Goal: Transaction & Acquisition: Subscribe to service/newsletter

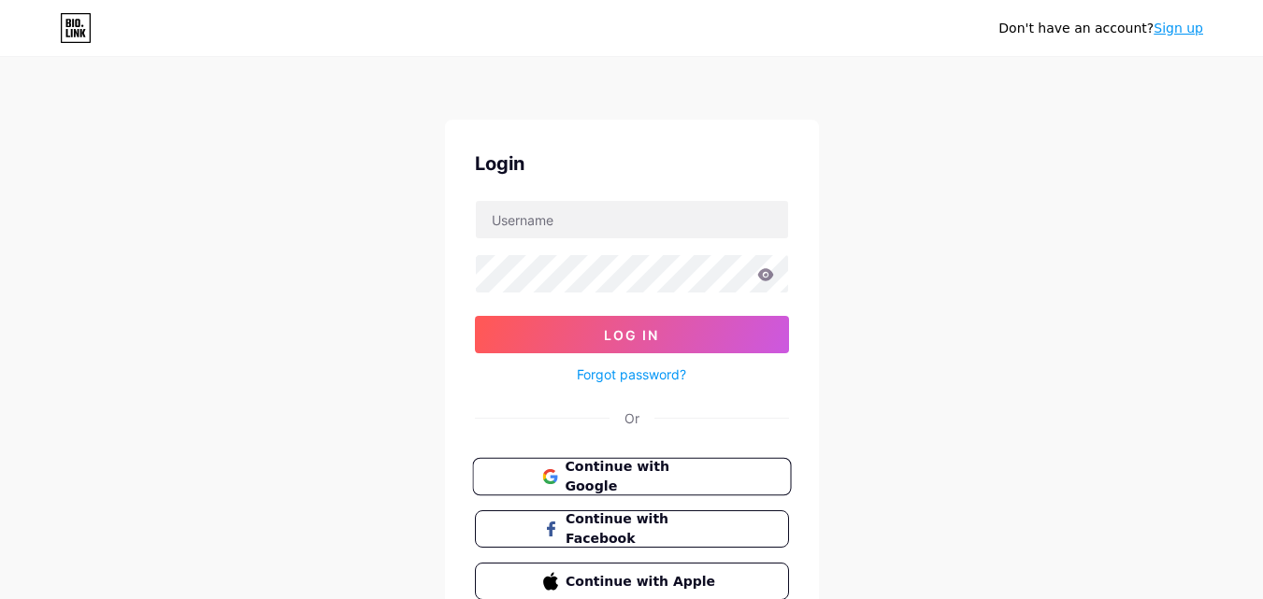
click at [638, 480] on span "Continue with Google" at bounding box center [643, 477] width 156 height 40
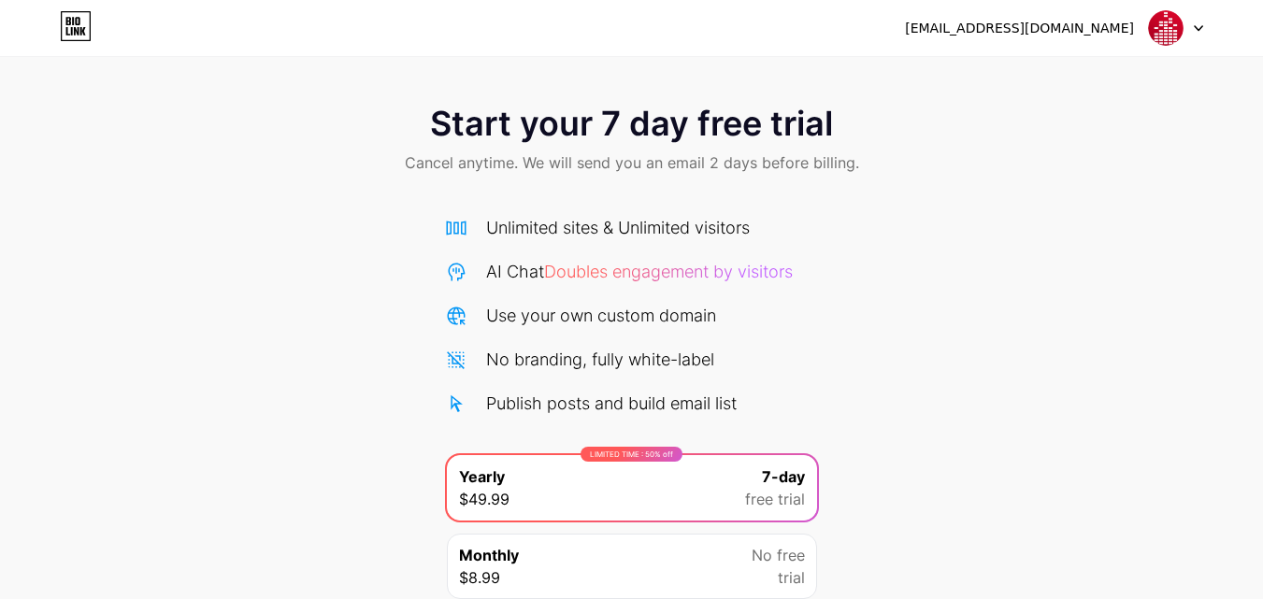
click at [64, 35] on icon at bounding box center [76, 26] width 32 height 30
click at [1141, 30] on div "[EMAIL_ADDRESS][DOMAIN_NAME]" at bounding box center [1054, 28] width 298 height 34
click at [1164, 37] on img at bounding box center [1166, 28] width 36 height 36
click at [1083, 26] on div "[EMAIL_ADDRESS][DOMAIN_NAME]" at bounding box center [1019, 29] width 229 height 20
click at [1098, 30] on div "[EMAIL_ADDRESS][DOMAIN_NAME]" at bounding box center [1019, 29] width 229 height 20
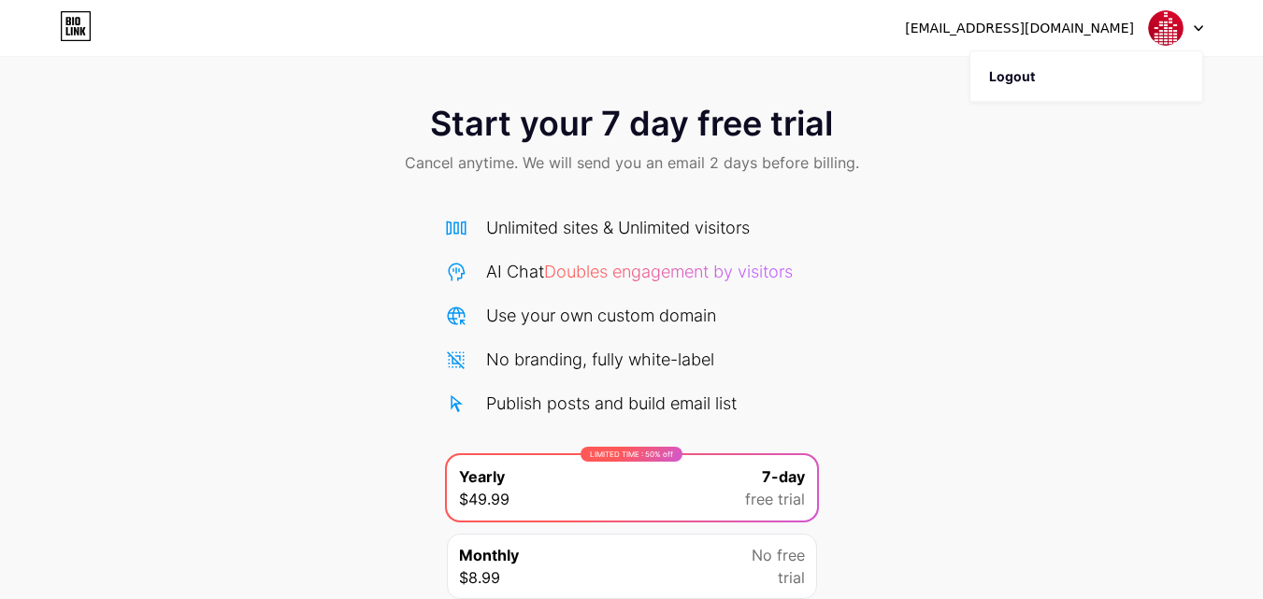
click at [1203, 28] on div "hark.music0@gmail.com Logout" at bounding box center [631, 28] width 1263 height 34
click at [1194, 28] on icon at bounding box center [1198, 28] width 9 height 7
click at [1159, 23] on img at bounding box center [1166, 28] width 36 height 36
click at [1088, 36] on div "[EMAIL_ADDRESS][DOMAIN_NAME]" at bounding box center [1019, 29] width 229 height 20
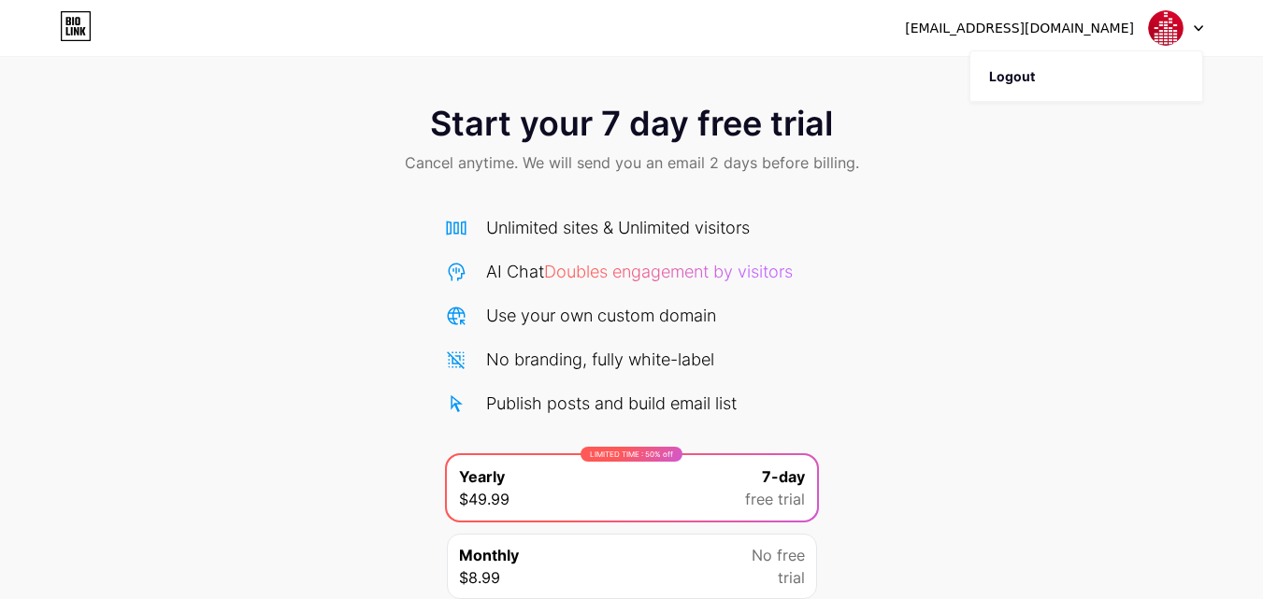
click at [537, 194] on div "Start your 7 day free trial Cancel anytime. We will send you an email 2 days be…" at bounding box center [631, 141] width 1263 height 110
click at [598, 267] on span "Doubles engagement by visitors" at bounding box center [668, 272] width 249 height 20
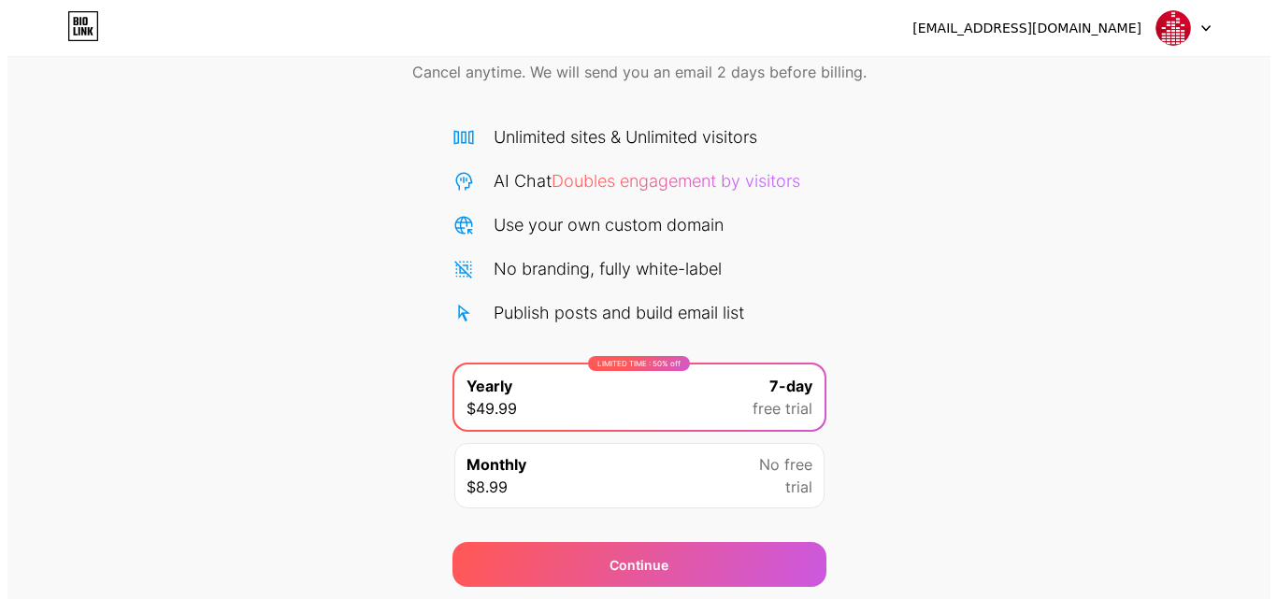
scroll to position [153, 0]
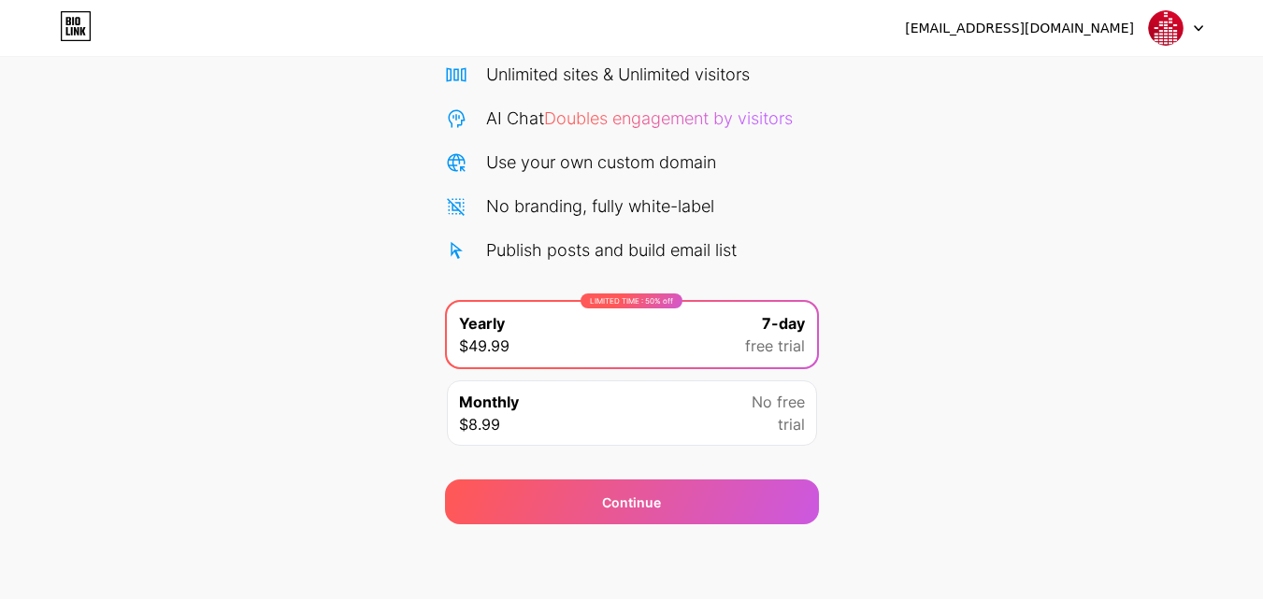
click at [631, 427] on div "Monthly $8.99 No free trial" at bounding box center [632, 412] width 370 height 65
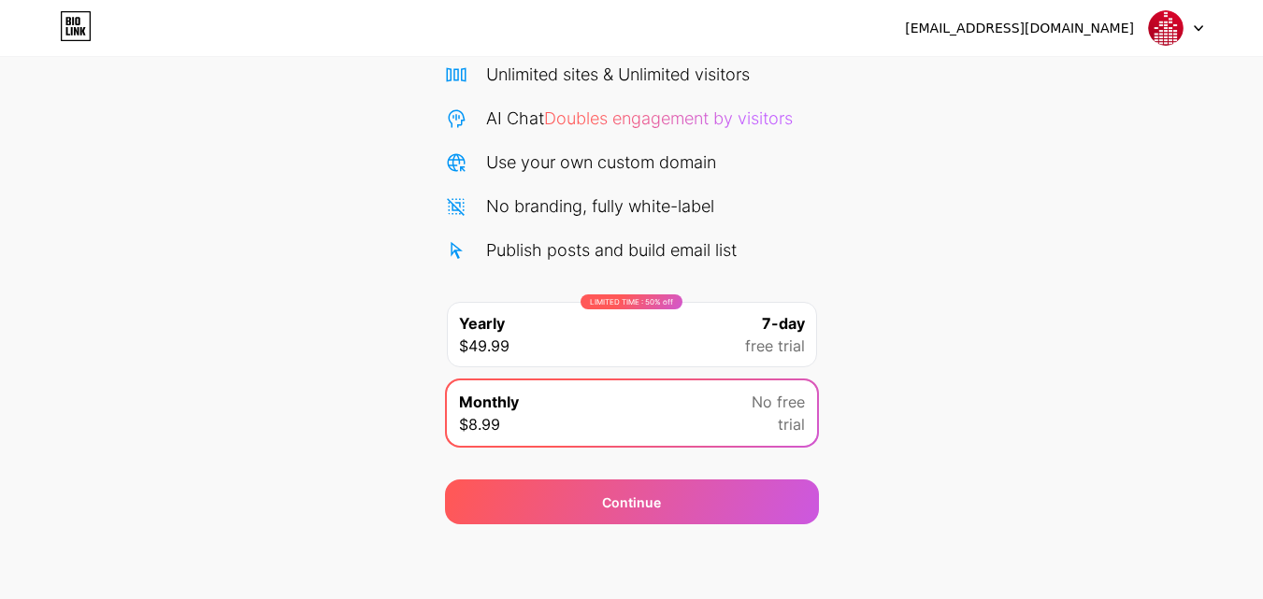
click at [655, 320] on div "LIMITED TIME : 50% off Yearly $49.99 7-day free trial" at bounding box center [632, 334] width 370 height 65
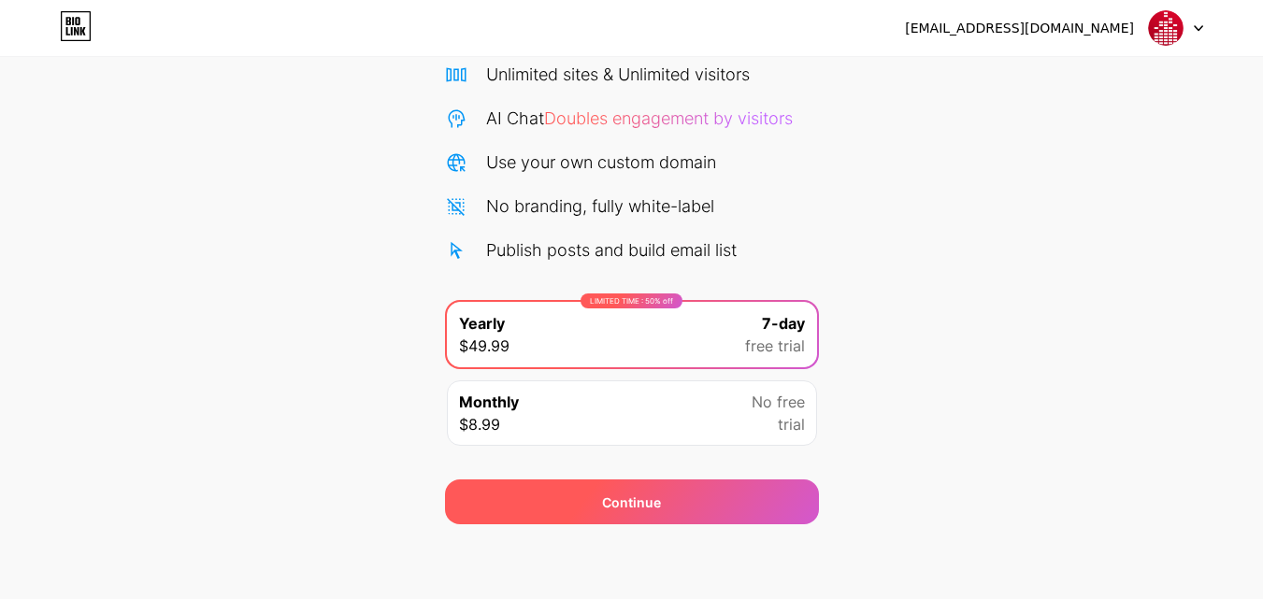
click at [565, 513] on div "Continue" at bounding box center [632, 502] width 374 height 45
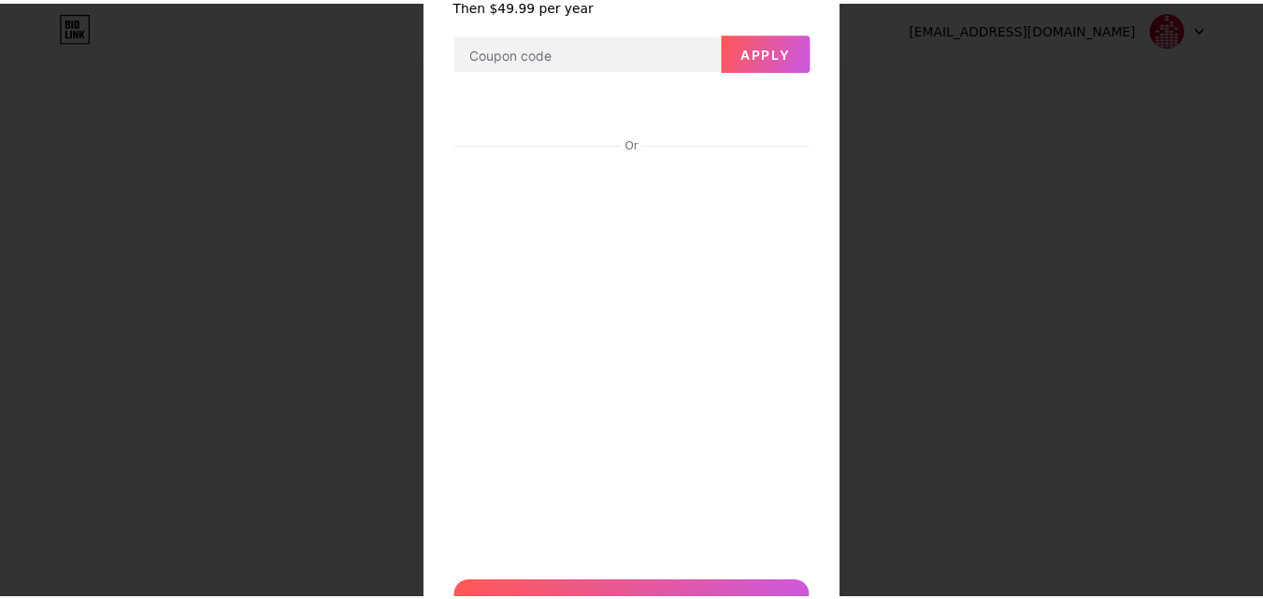
scroll to position [0, 0]
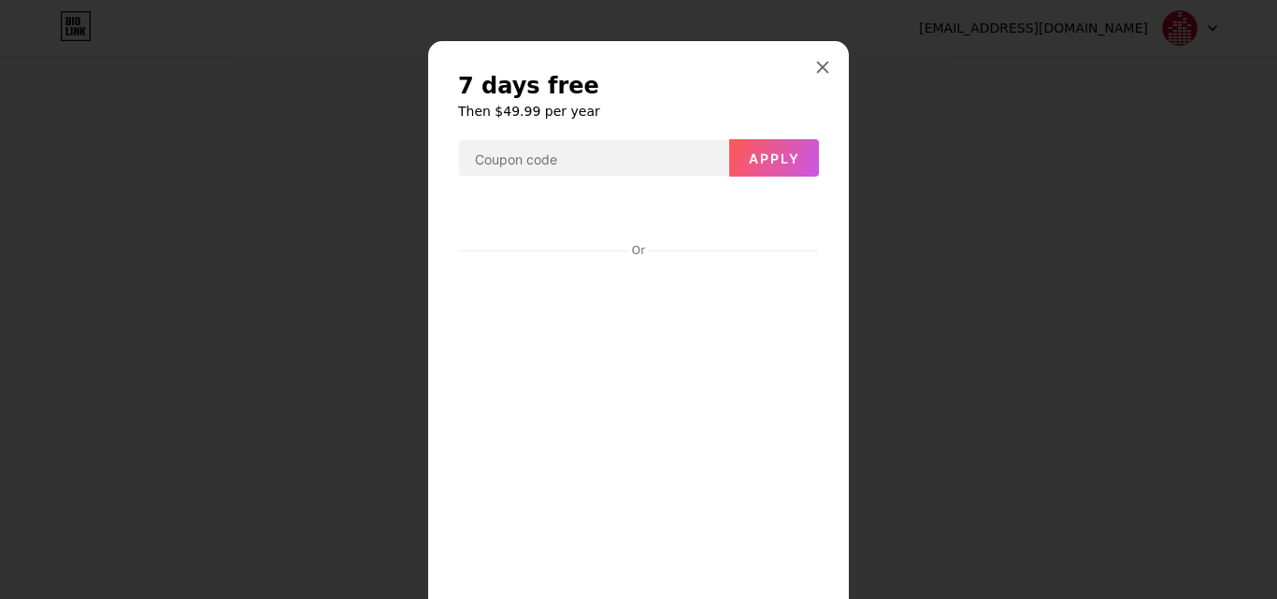
click at [838, 73] on div "7 days free Then $49.99 per year Apply Or Start trial" at bounding box center [638, 402] width 421 height 723
click at [815, 61] on icon at bounding box center [822, 67] width 15 height 15
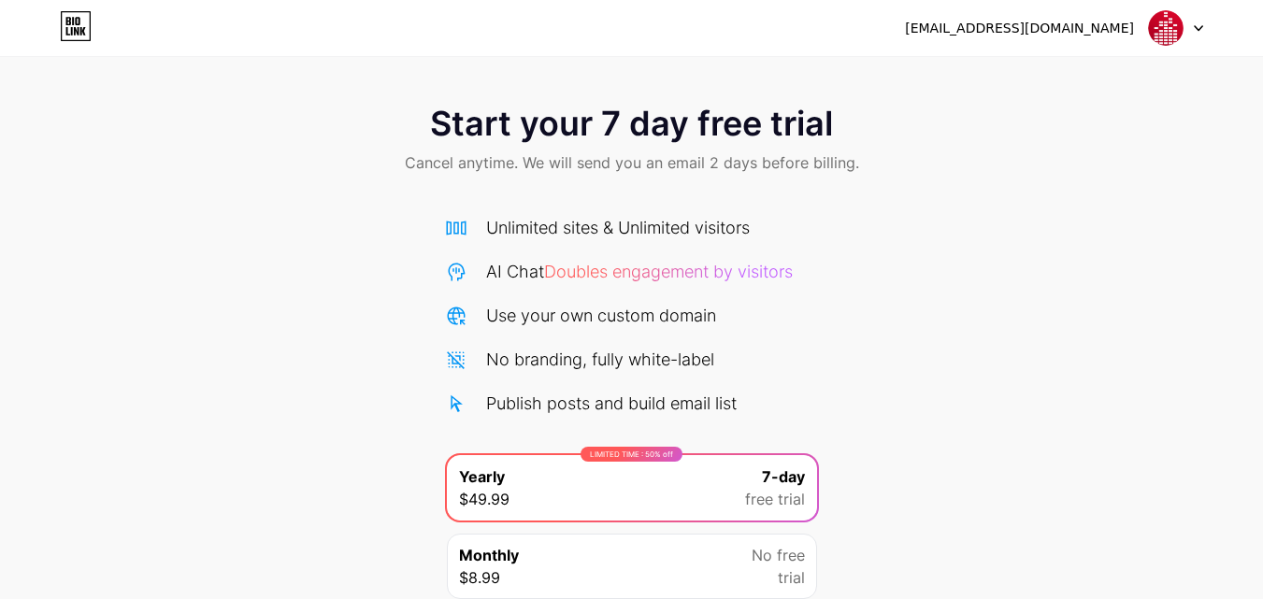
click at [70, 36] on icon at bounding box center [76, 26] width 32 height 30
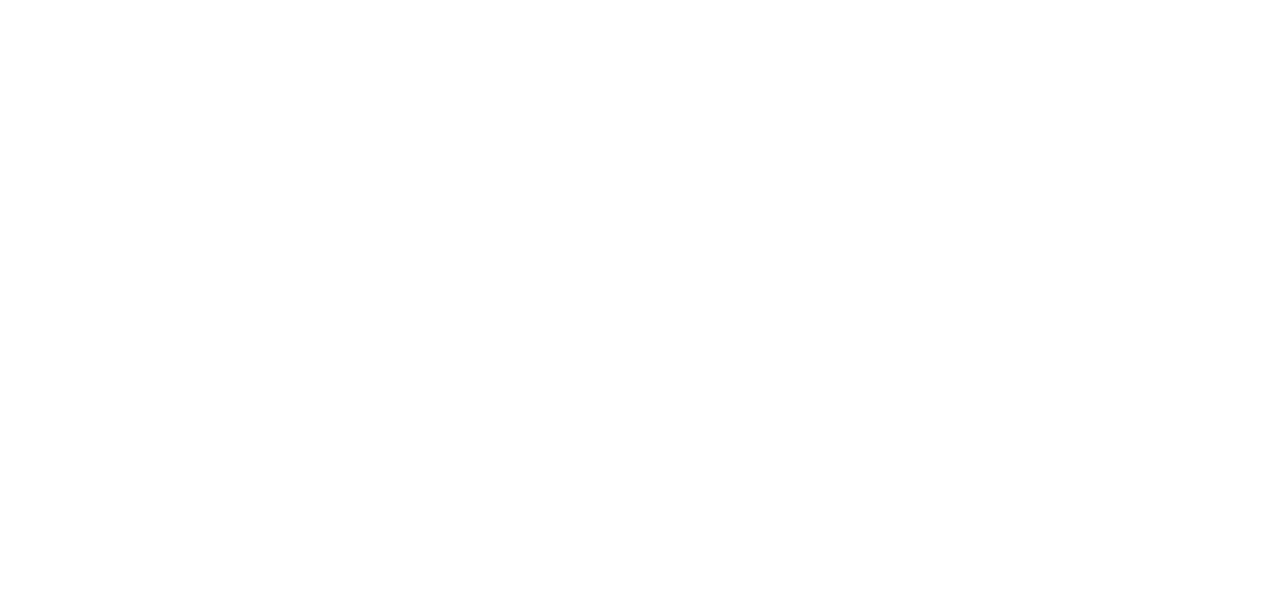
click at [69, 0] on html at bounding box center [638, 0] width 1277 height 0
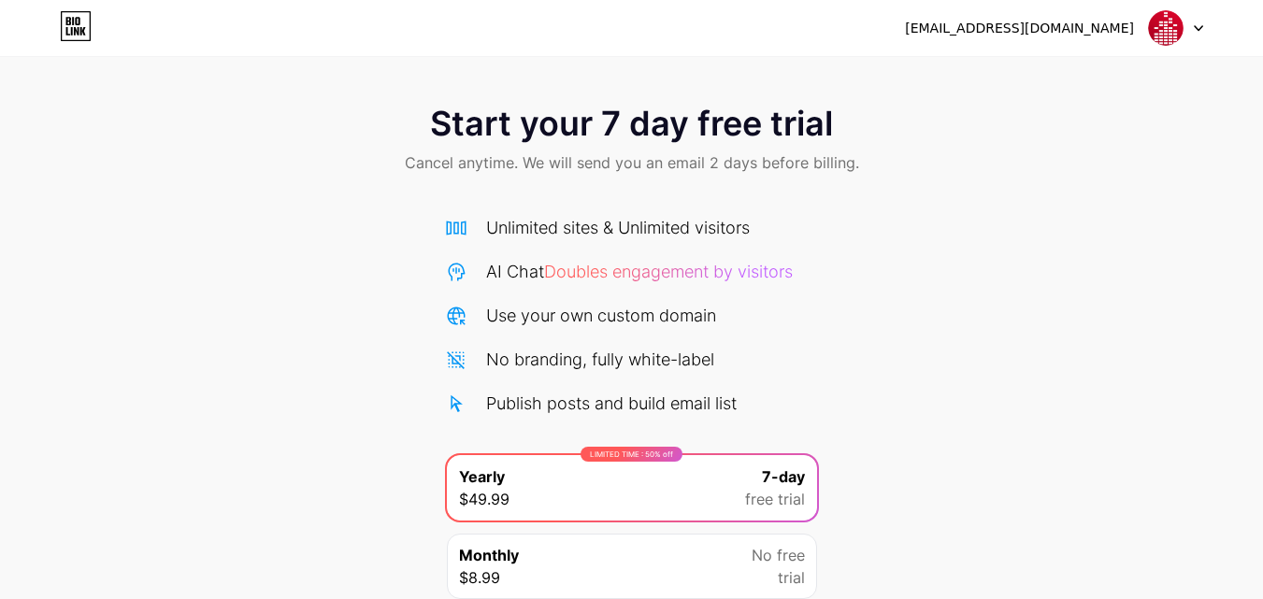
scroll to position [153, 0]
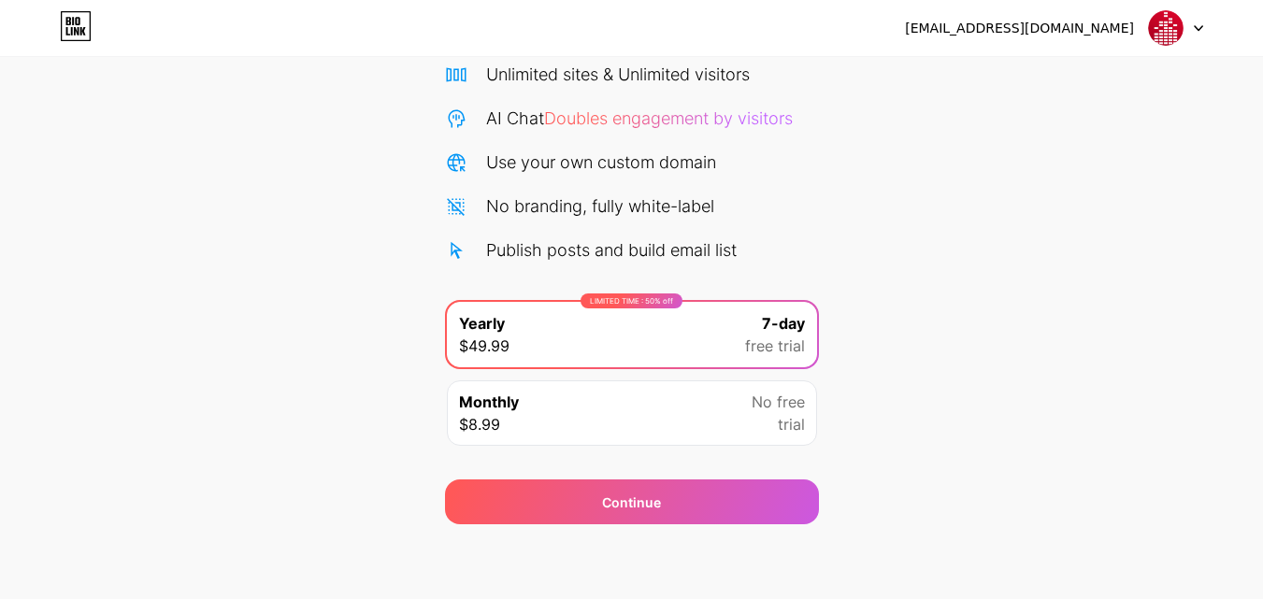
click at [1082, 31] on div "[EMAIL_ADDRESS][DOMAIN_NAME]" at bounding box center [1019, 29] width 229 height 20
click at [1159, 35] on img at bounding box center [1166, 28] width 36 height 36
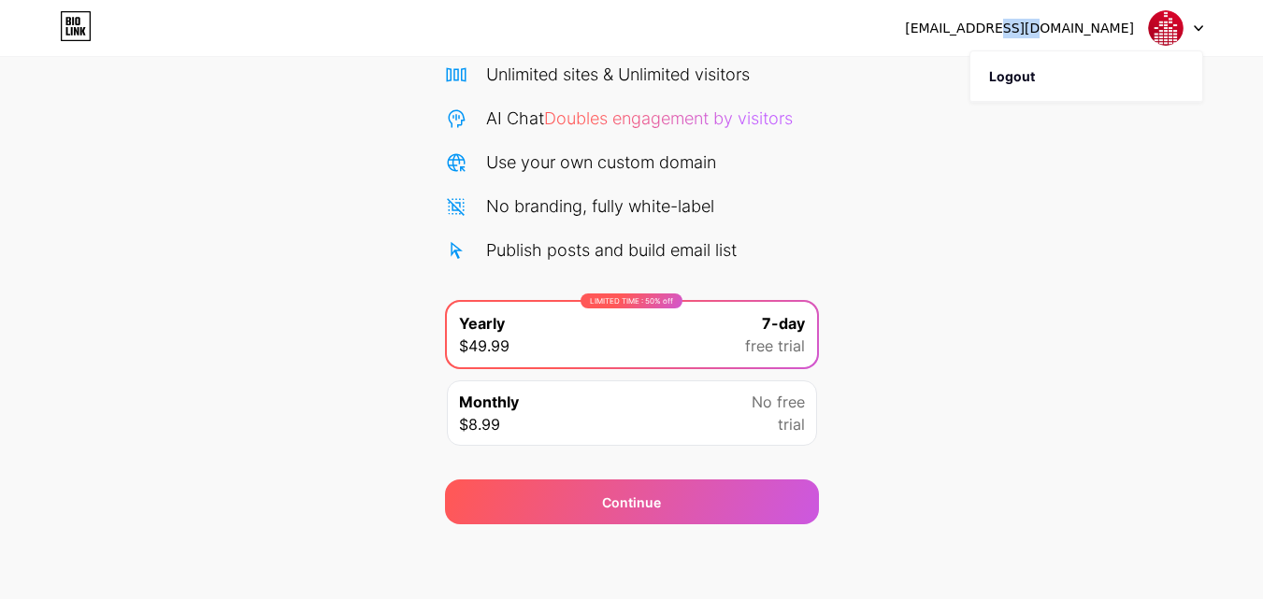
click at [1159, 35] on img at bounding box center [1166, 28] width 36 height 36
click at [1194, 33] on div at bounding box center [1176, 28] width 54 height 34
click at [1194, 30] on icon at bounding box center [1198, 28] width 9 height 7
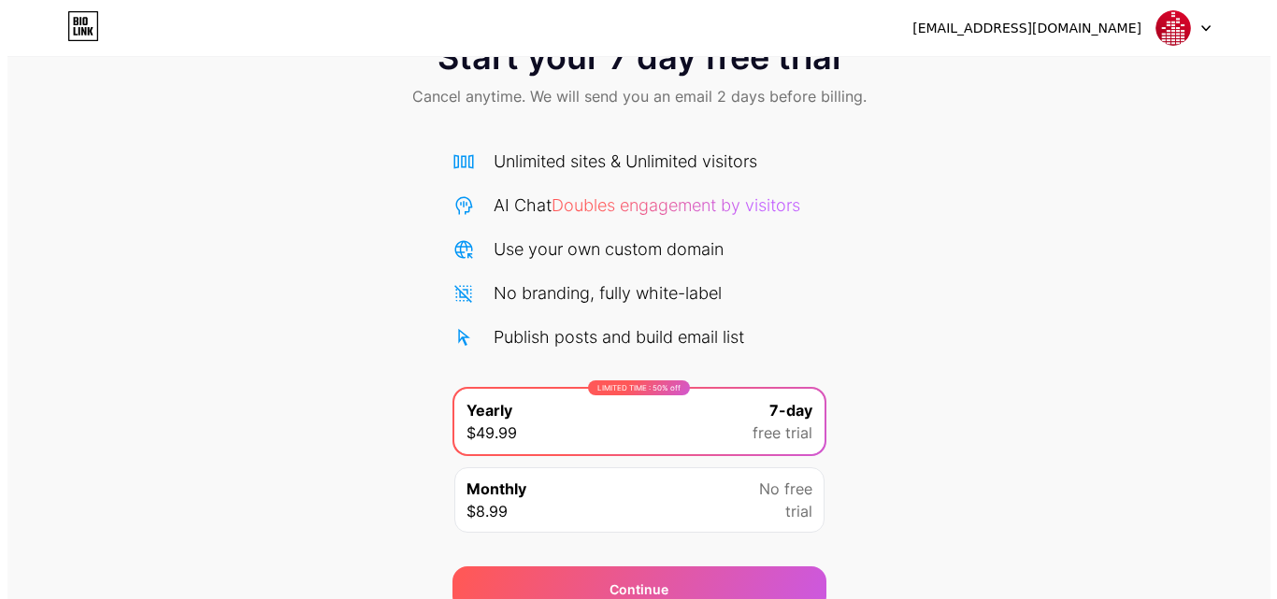
scroll to position [153, 0]
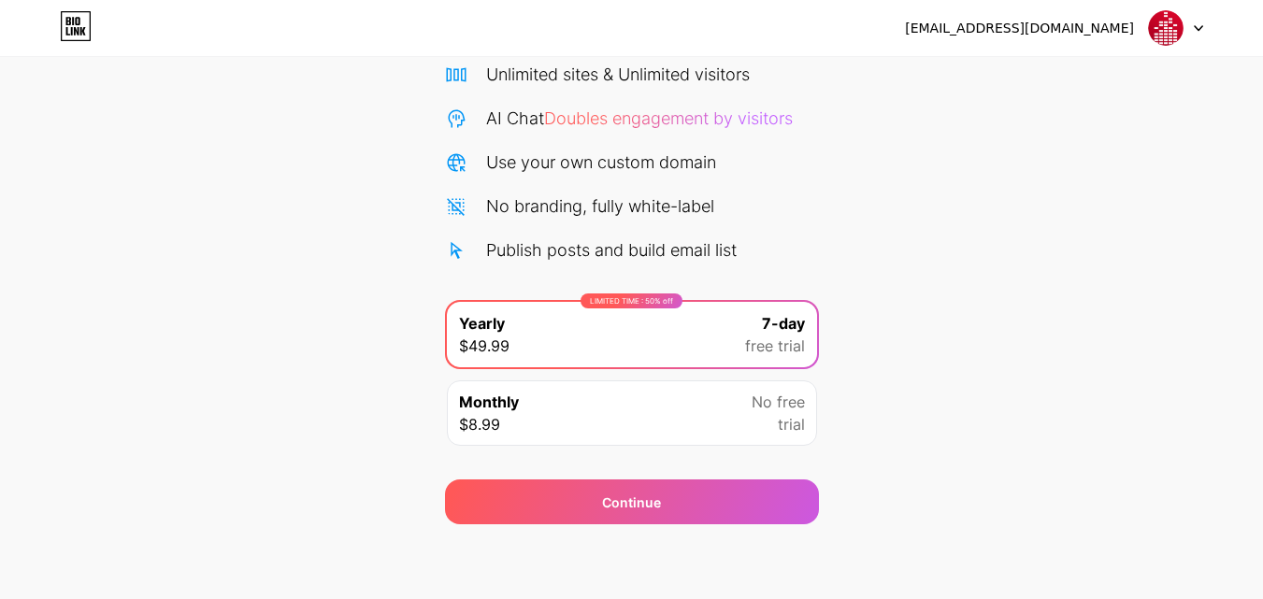
click at [715, 398] on div "Monthly $8.99 No free trial" at bounding box center [632, 412] width 370 height 65
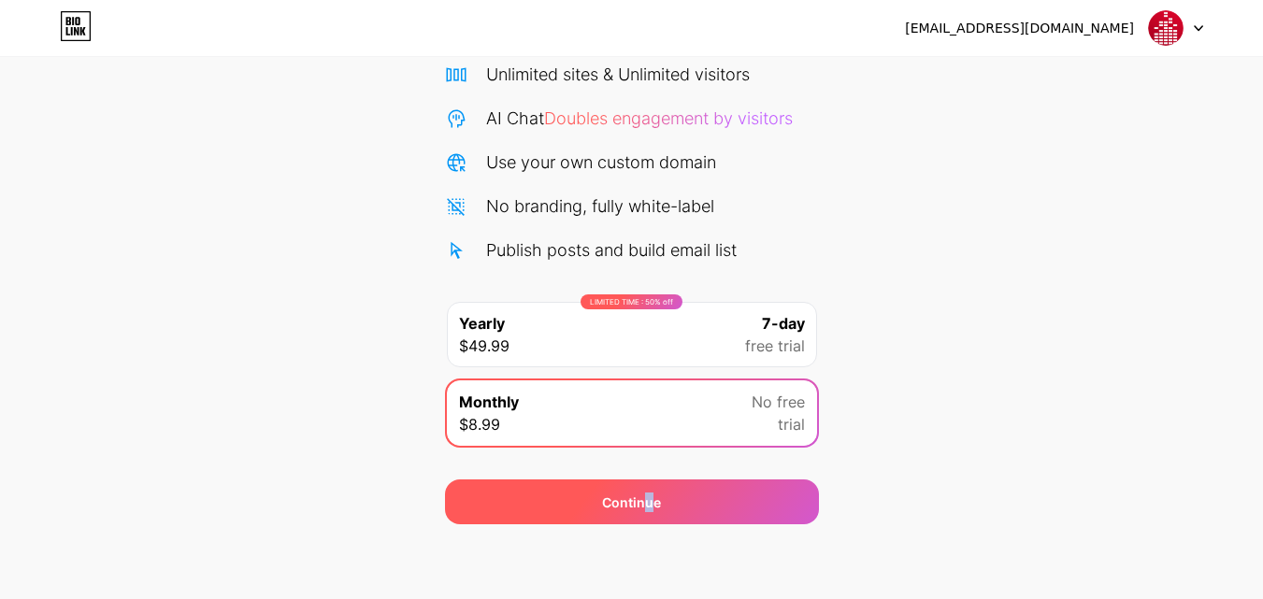
click at [649, 523] on div "Continue" at bounding box center [632, 502] width 374 height 45
